Goal: Task Accomplishment & Management: Use online tool/utility

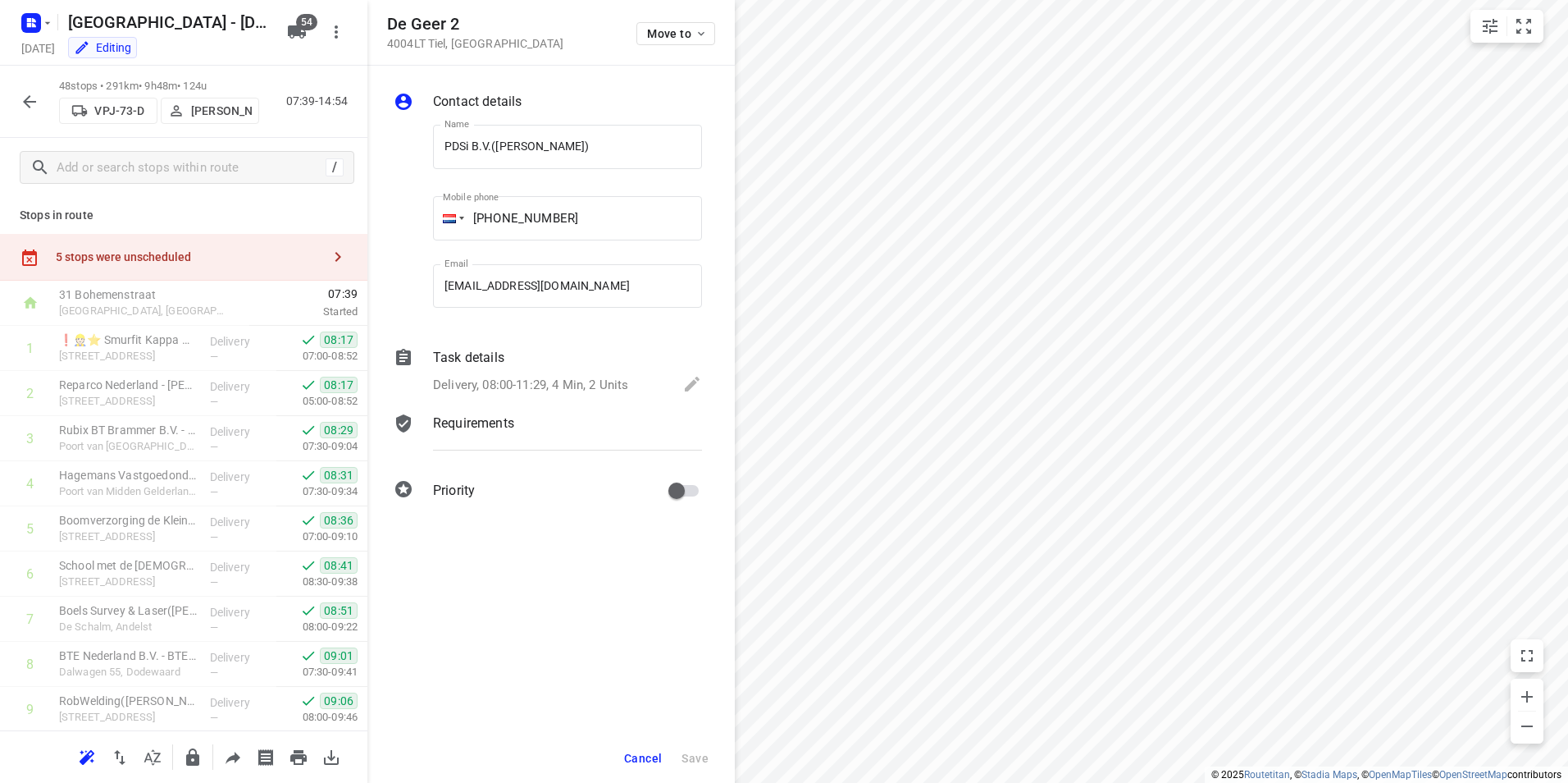
scroll to position [1807, 0]
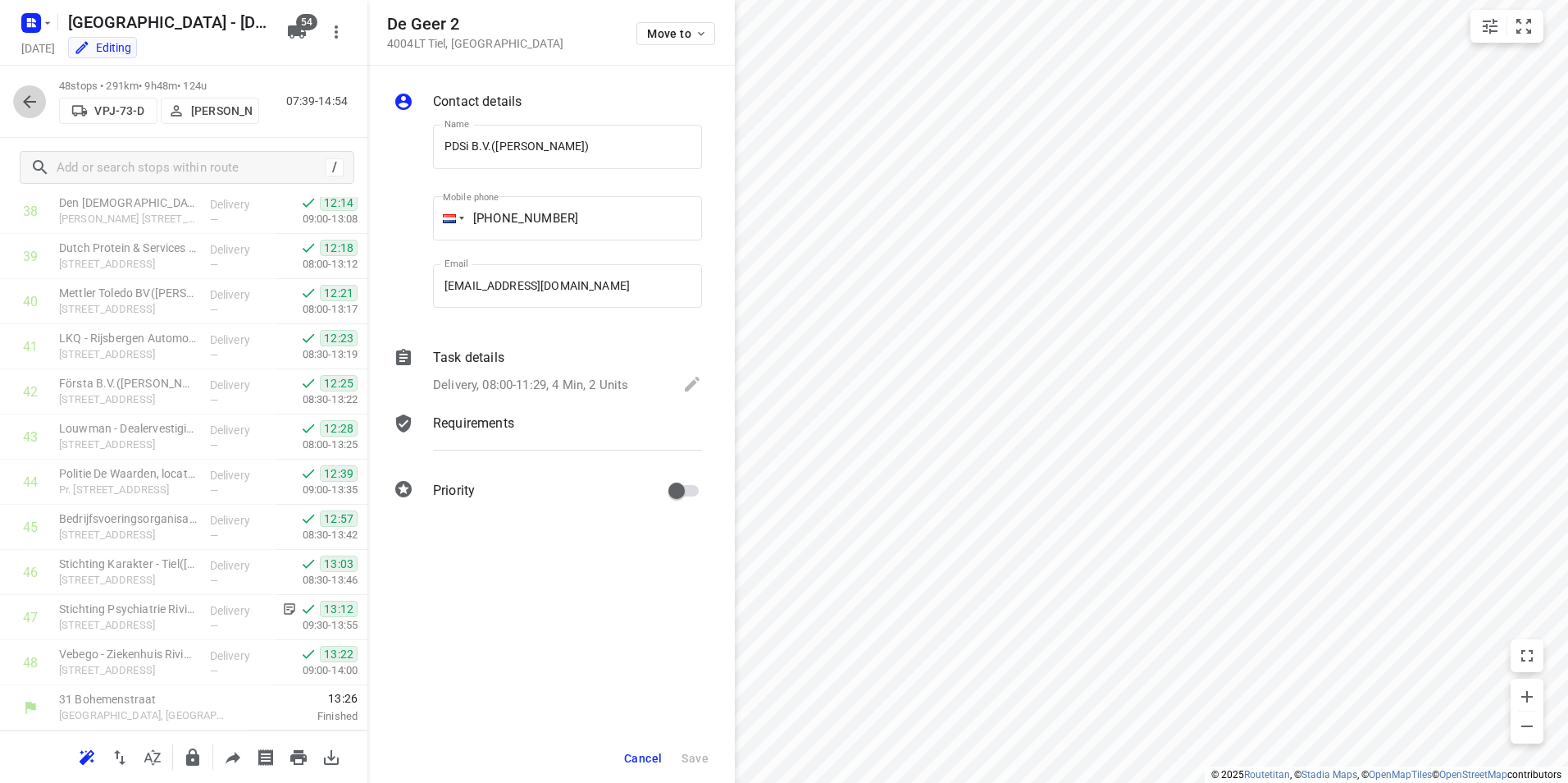
click at [27, 103] on icon "button" at bounding box center [30, 101] width 13 height 13
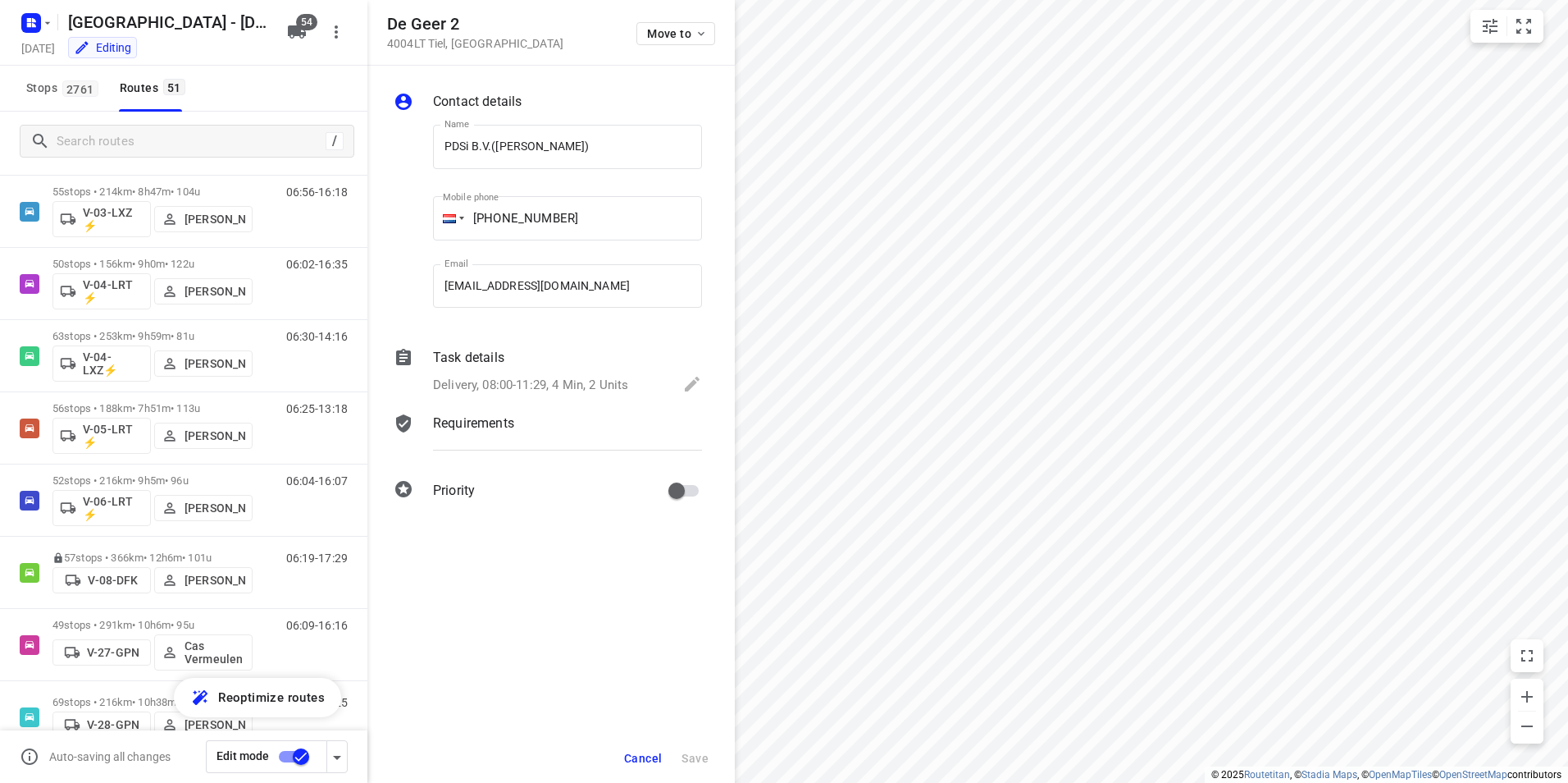
scroll to position [570, 0]
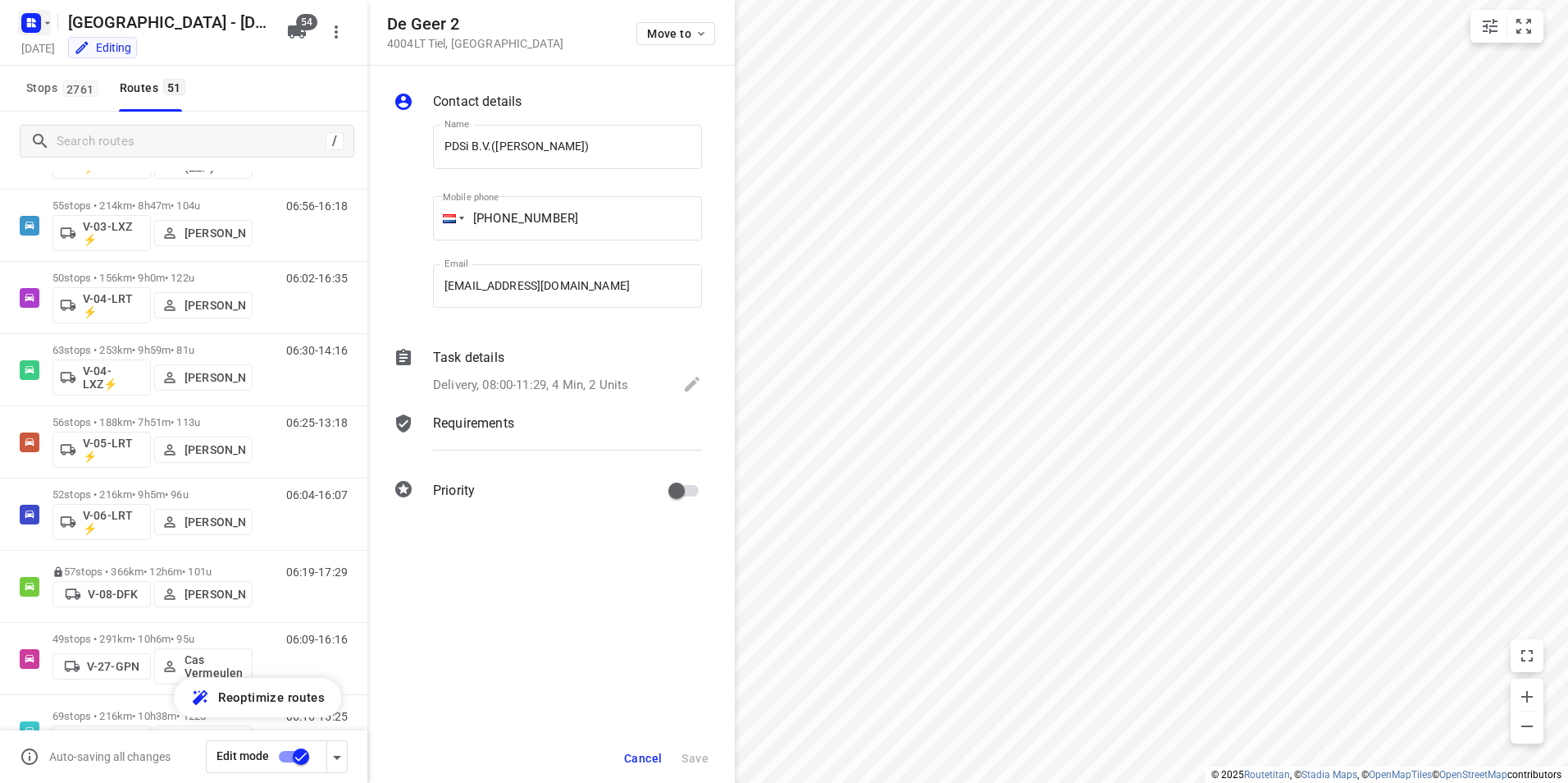
click at [41, 27] on icon "button" at bounding box center [47, 23] width 13 height 13
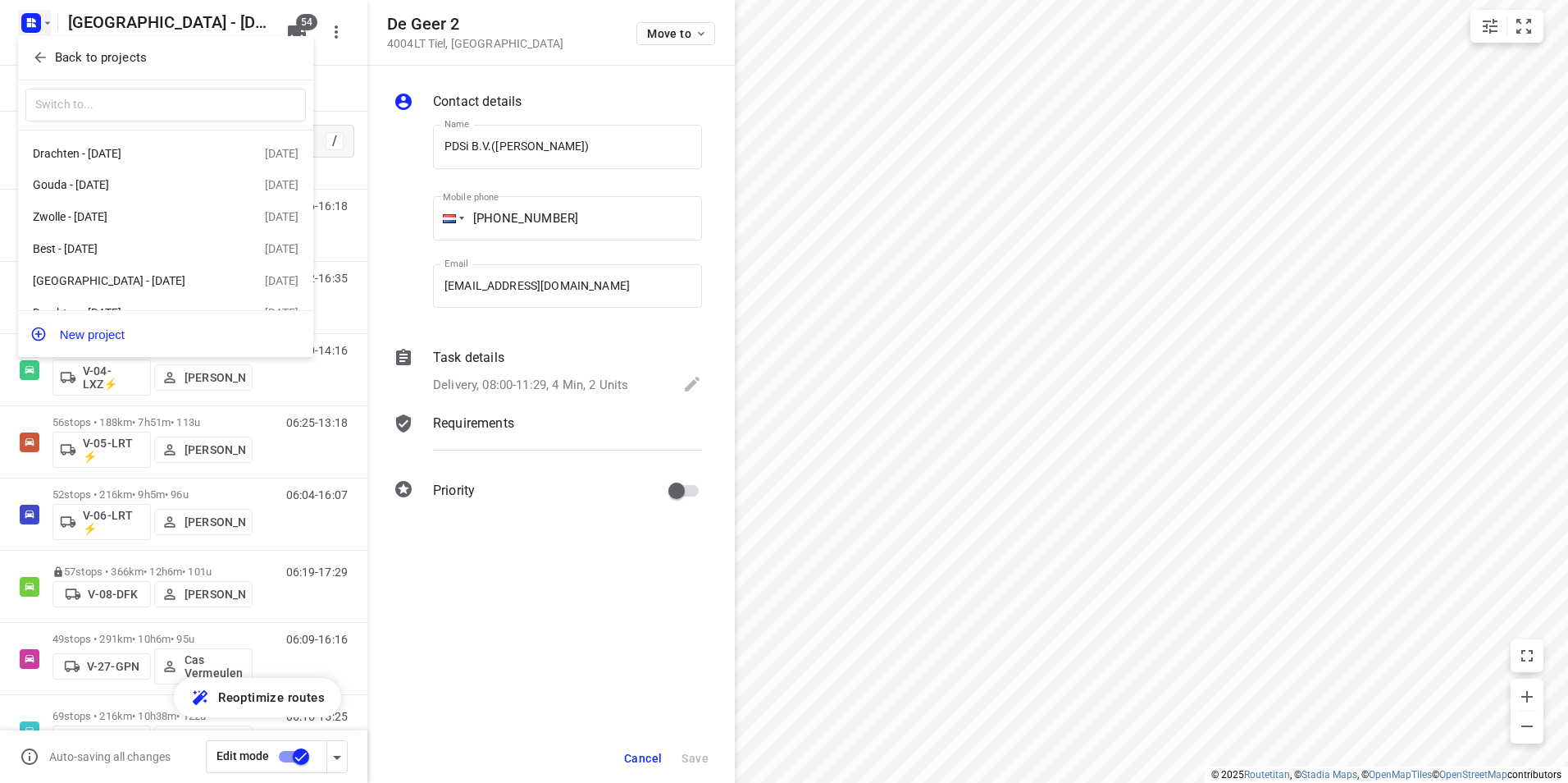
click at [96, 62] on p "Back to projects" at bounding box center [100, 58] width 92 height 19
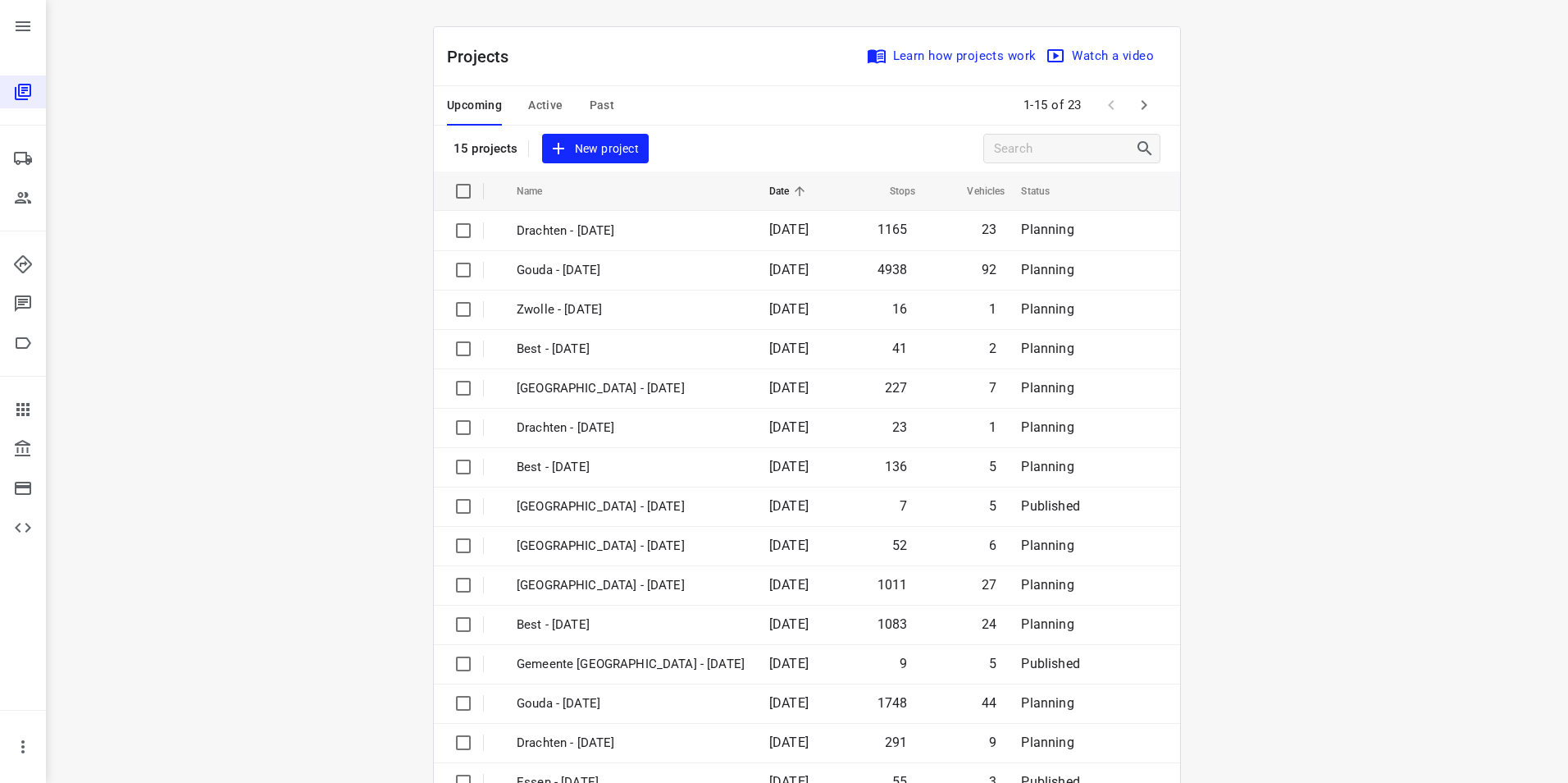
scroll to position [46, 0]
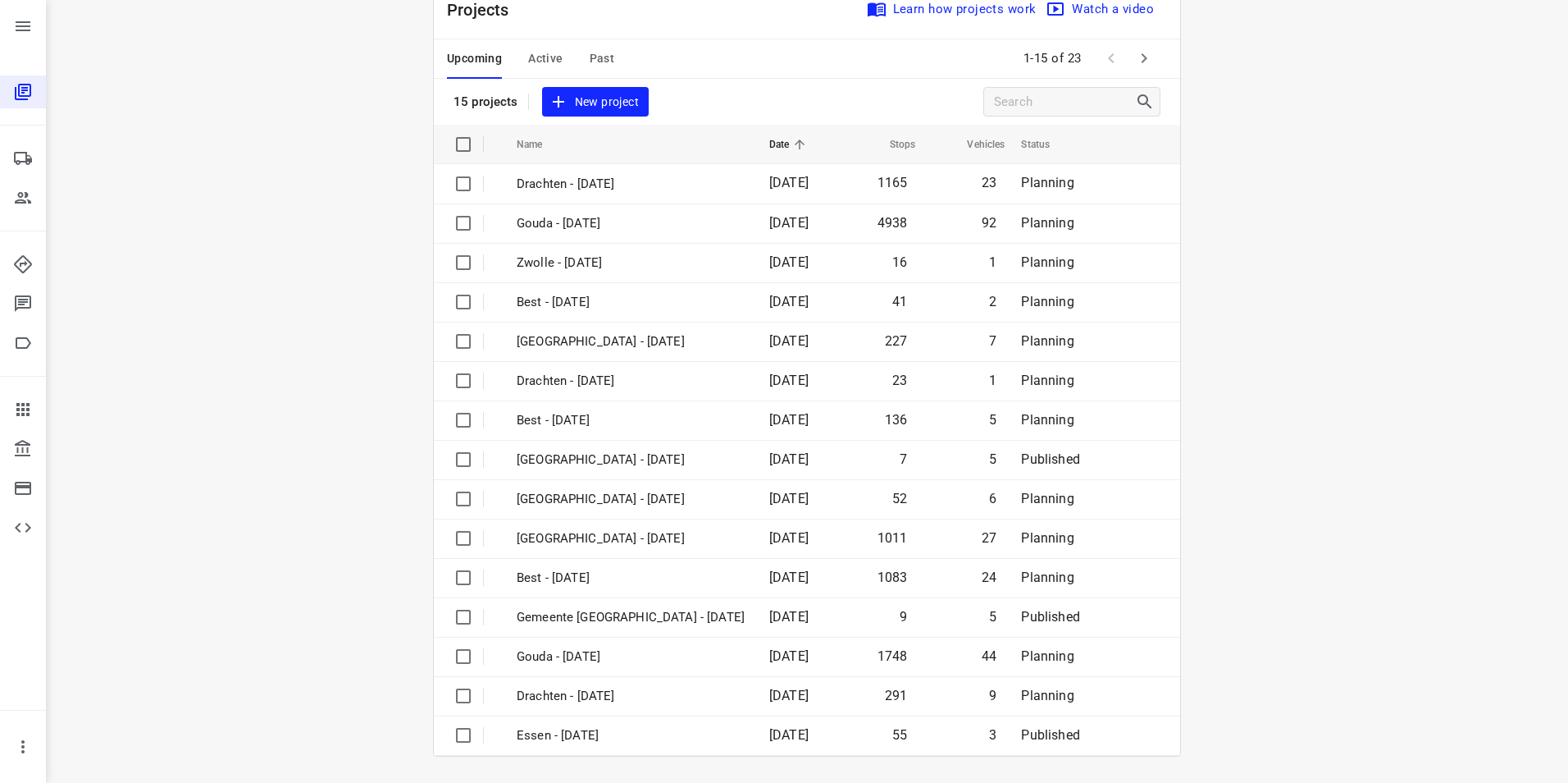
click at [1141, 64] on icon "button" at bounding box center [1144, 58] width 19 height 20
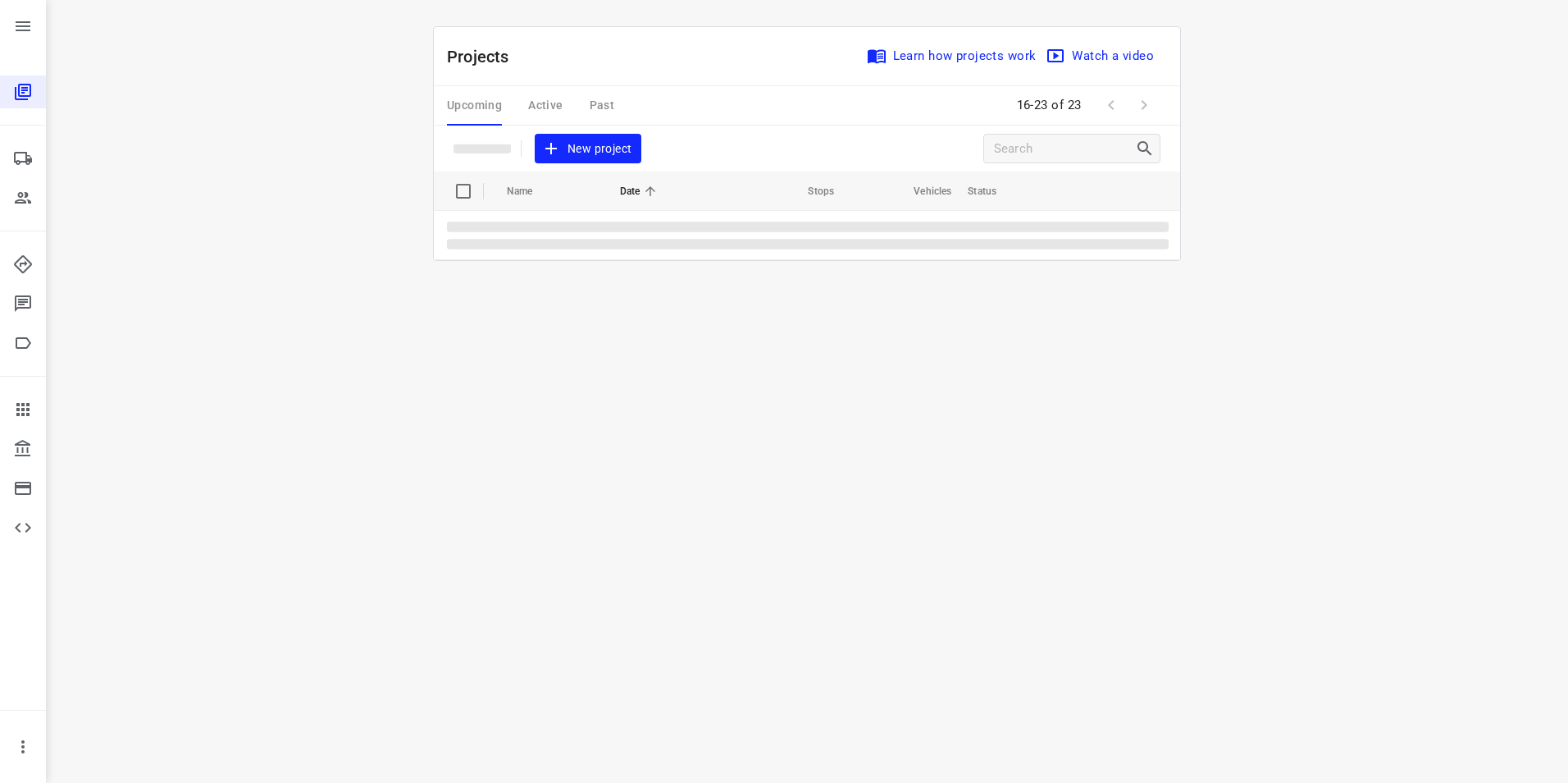
scroll to position [0, 0]
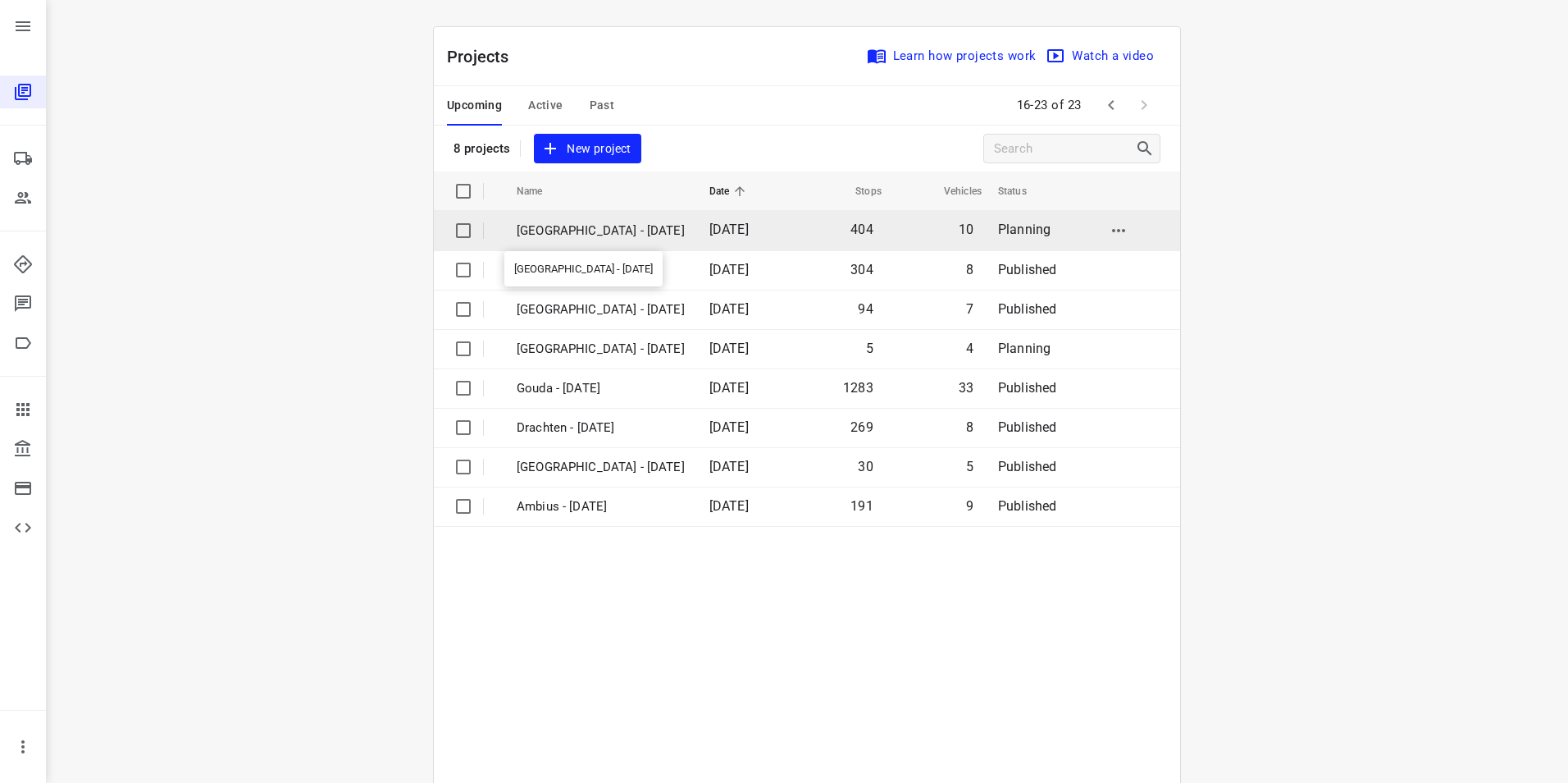
click at [551, 233] on p "[GEOGRAPHIC_DATA] - [DATE]" at bounding box center [601, 231] width 168 height 19
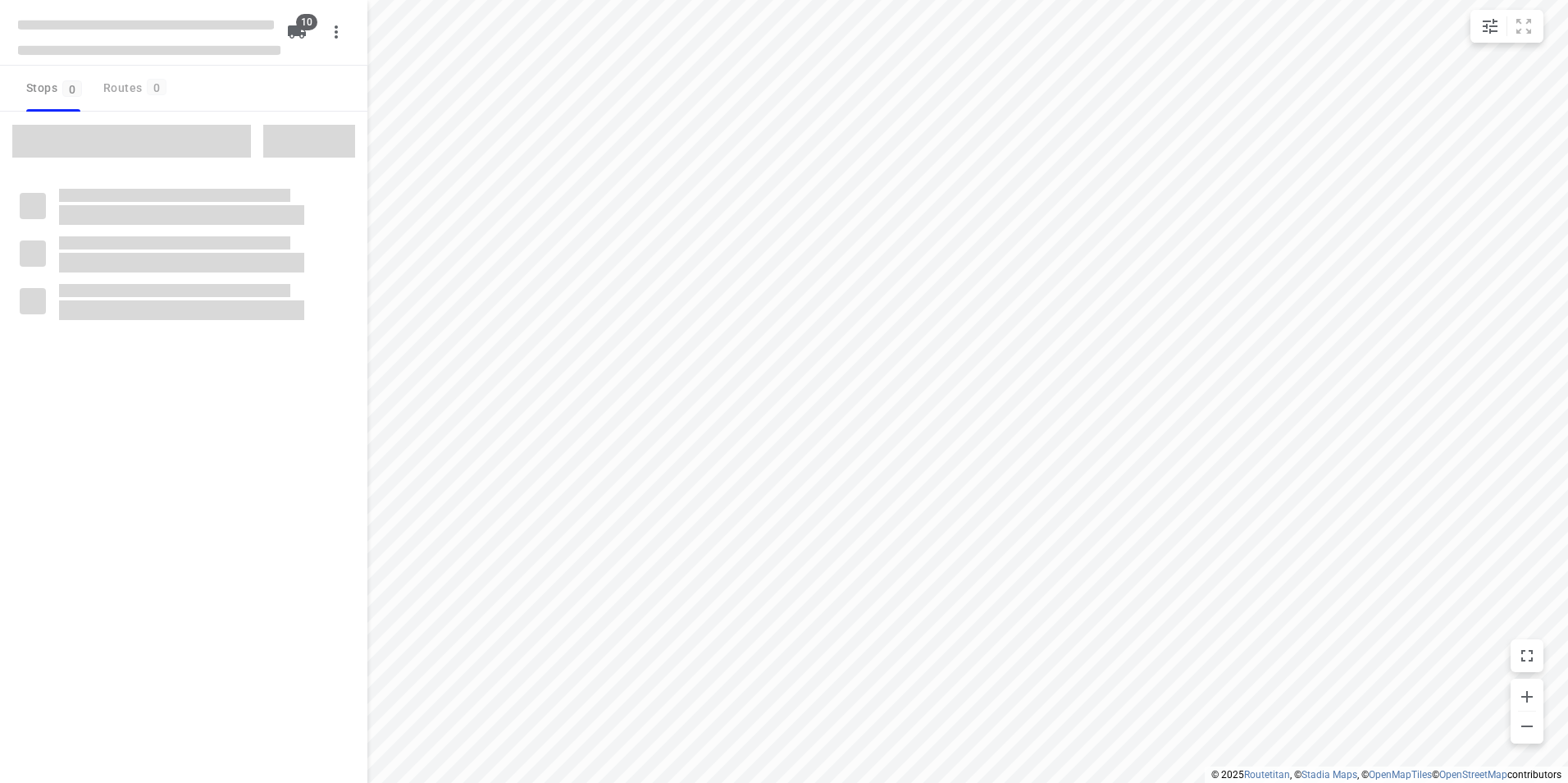
type input "distance"
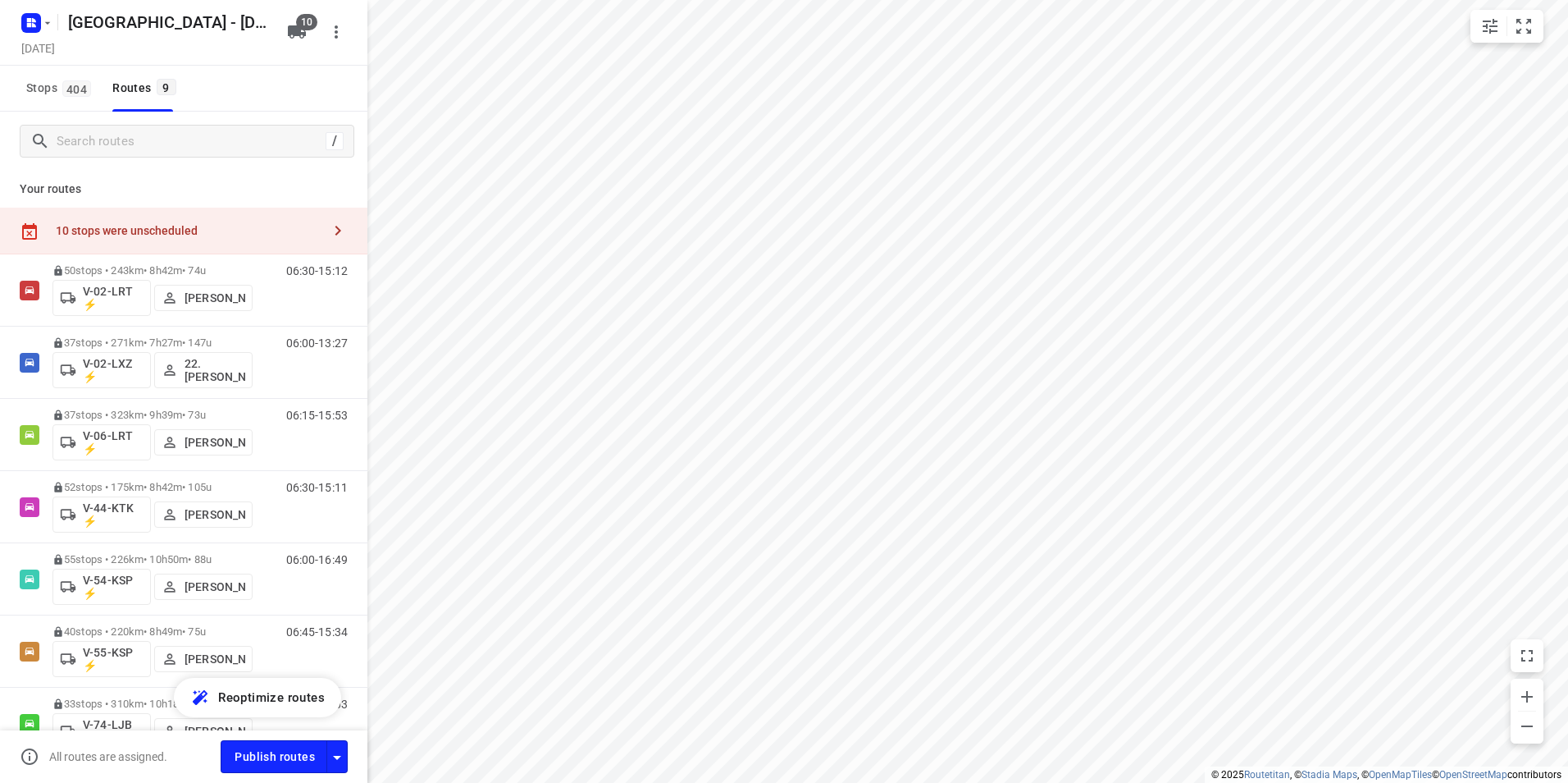
click at [268, 233] on div "10 stops were unscheduled" at bounding box center [188, 230] width 266 height 13
